Goal: Find specific page/section

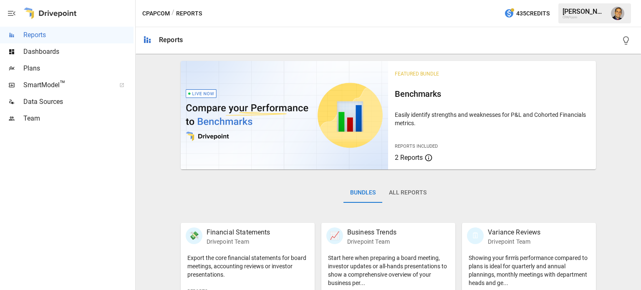
click at [30, 66] on span "Plans" at bounding box center [78, 68] width 110 height 10
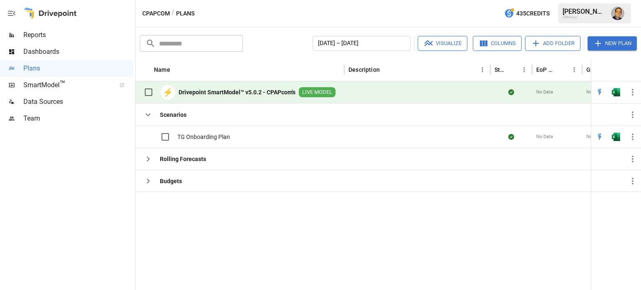
click at [209, 93] on b "Drivepoint SmartModel™ v5.0.2 - CPAPcom's" at bounding box center [237, 92] width 117 height 8
click at [207, 93] on b "Drivepoint SmartModel™ v5.0.2 - CPAPcom's" at bounding box center [237, 92] width 117 height 8
click at [194, 90] on b "Drivepoint SmartModel™ v5.0.2 - CPAPcom's" at bounding box center [237, 92] width 117 height 8
click at [260, 92] on b "Drivepoint SmartModel™ v5.0.2 - CPAPcom's" at bounding box center [237, 92] width 117 height 8
